Goal: Information Seeking & Learning: Learn about a topic

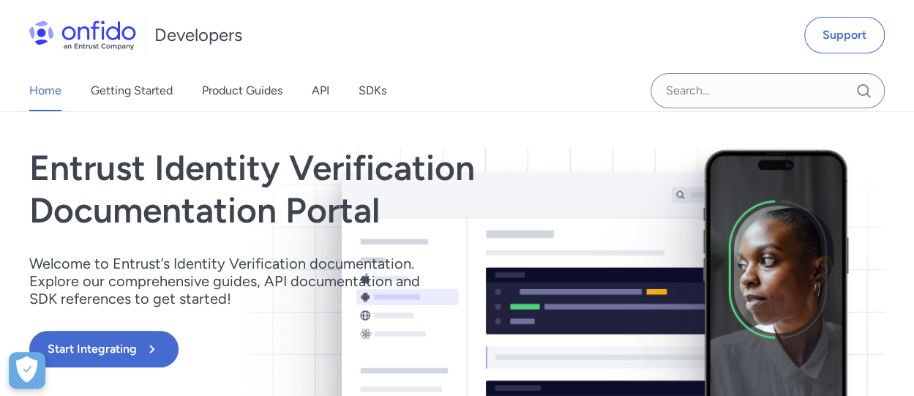
click at [331, 89] on div "Home Getting Started Product Guides API SDKs" at bounding box center [222, 90] width 445 height 41
click at [326, 89] on link "API" at bounding box center [321, 90] width 18 height 41
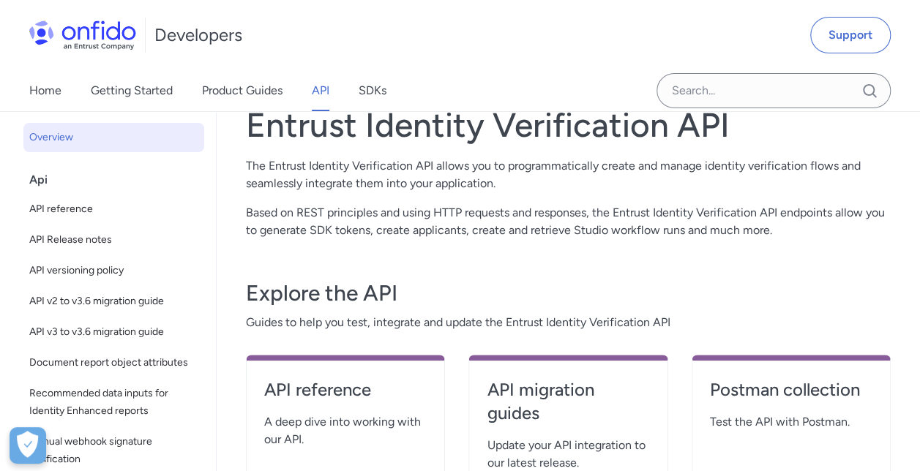
scroll to position [22, 0]
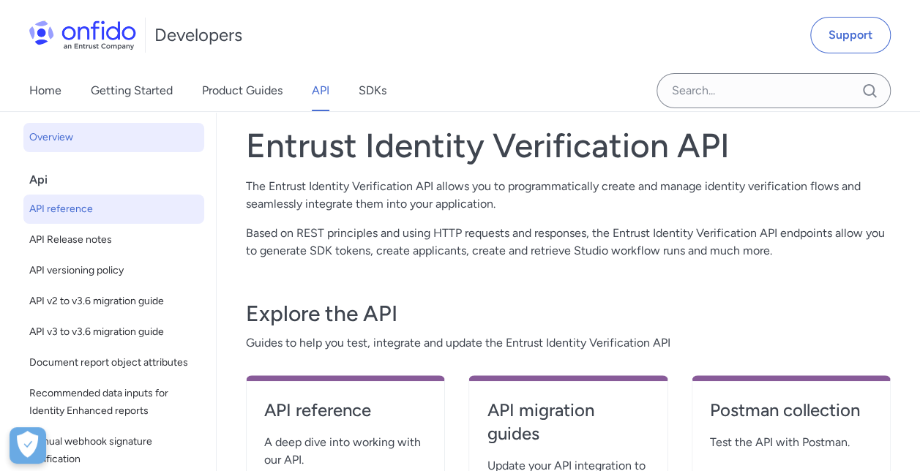
click at [112, 210] on span "API reference" at bounding box center [113, 210] width 169 height 18
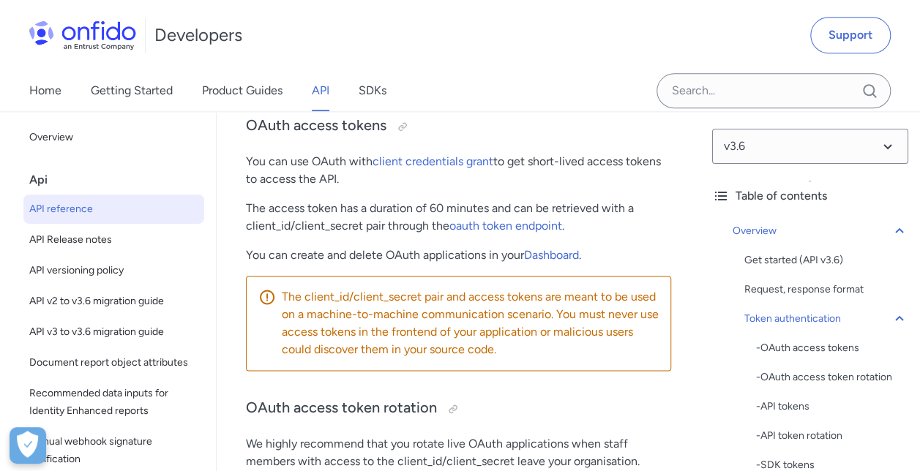
scroll to position [895, 0]
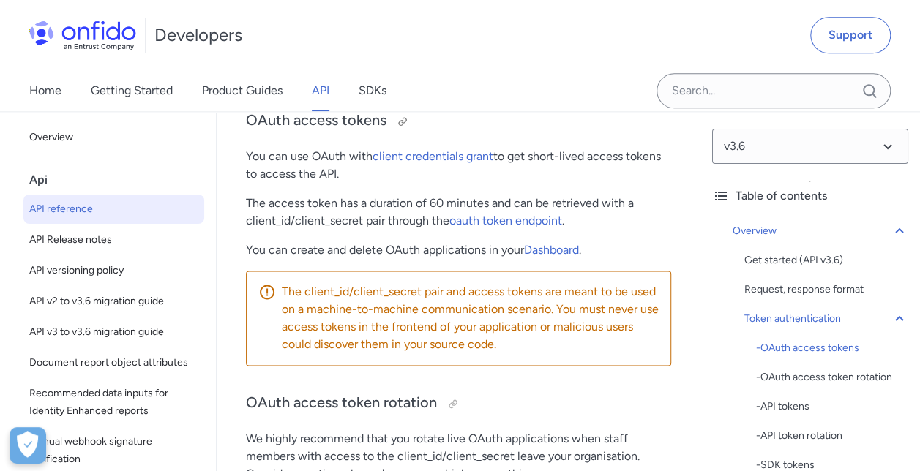
click at [413, 133] on h3 "OAuth access tokens" at bounding box center [458, 121] width 425 height 23
click at [403, 126] on div at bounding box center [403, 122] width 12 height 12
